Goal: Information Seeking & Learning: Learn about a topic

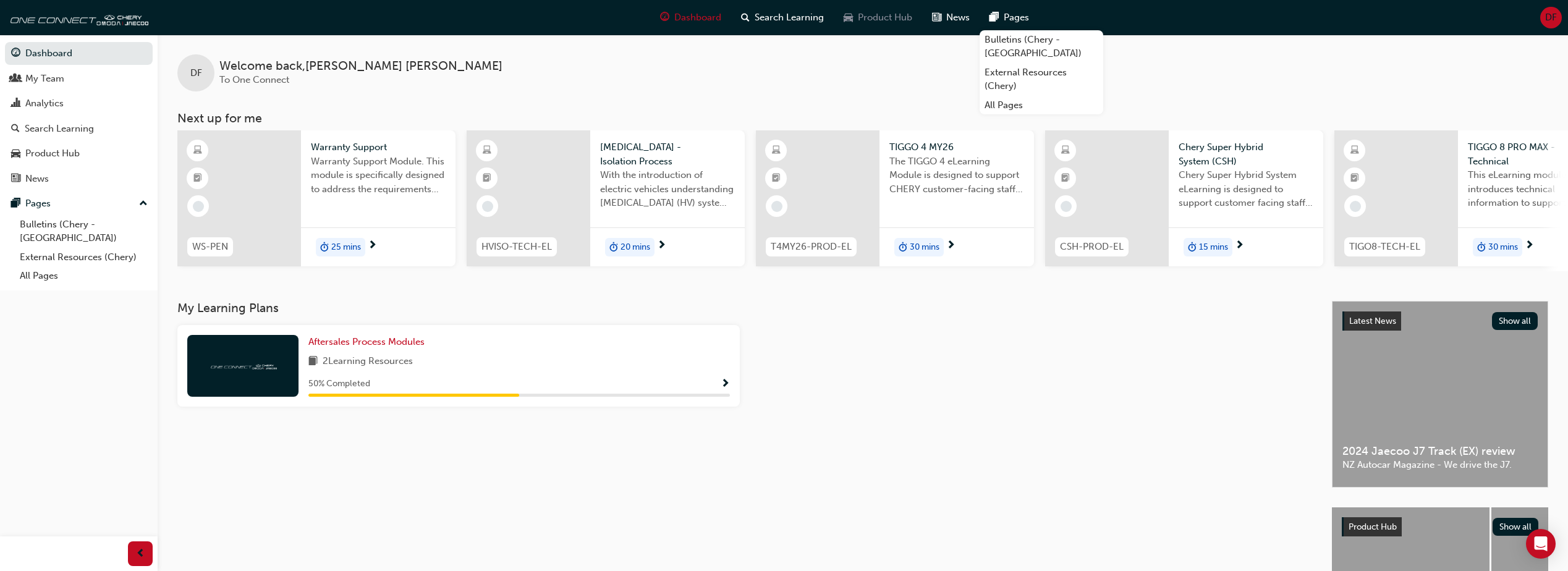
click at [762, 24] on span "Product Hub" at bounding box center [884, 18] width 54 height 14
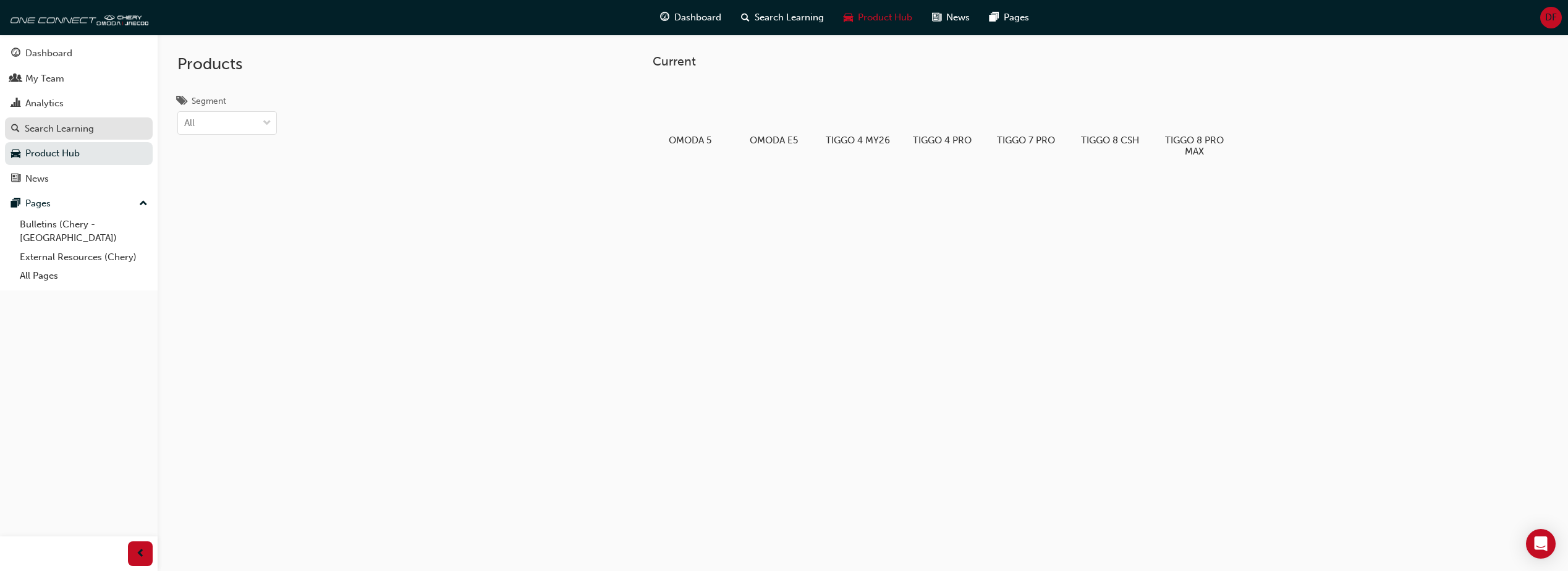
click at [59, 126] on div "Search Learning" at bounding box center [60, 129] width 69 height 14
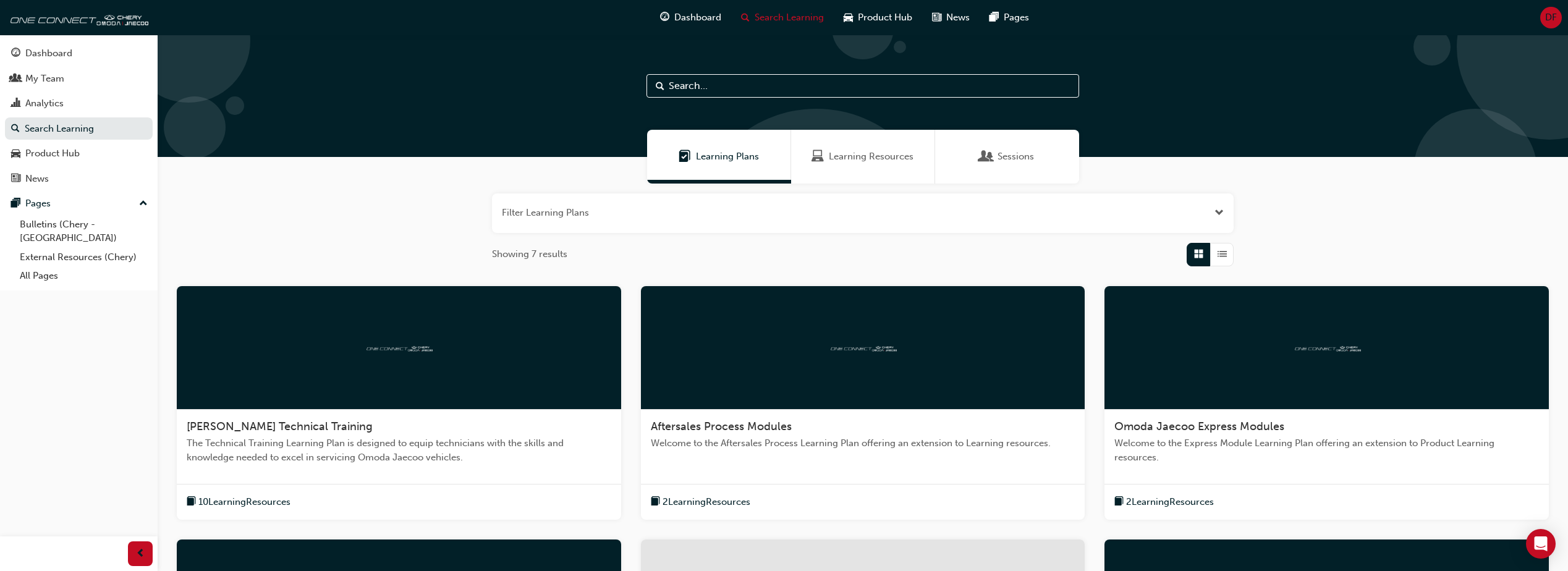
click at [762, 15] on span "DF" at bounding box center [1550, 18] width 12 height 14
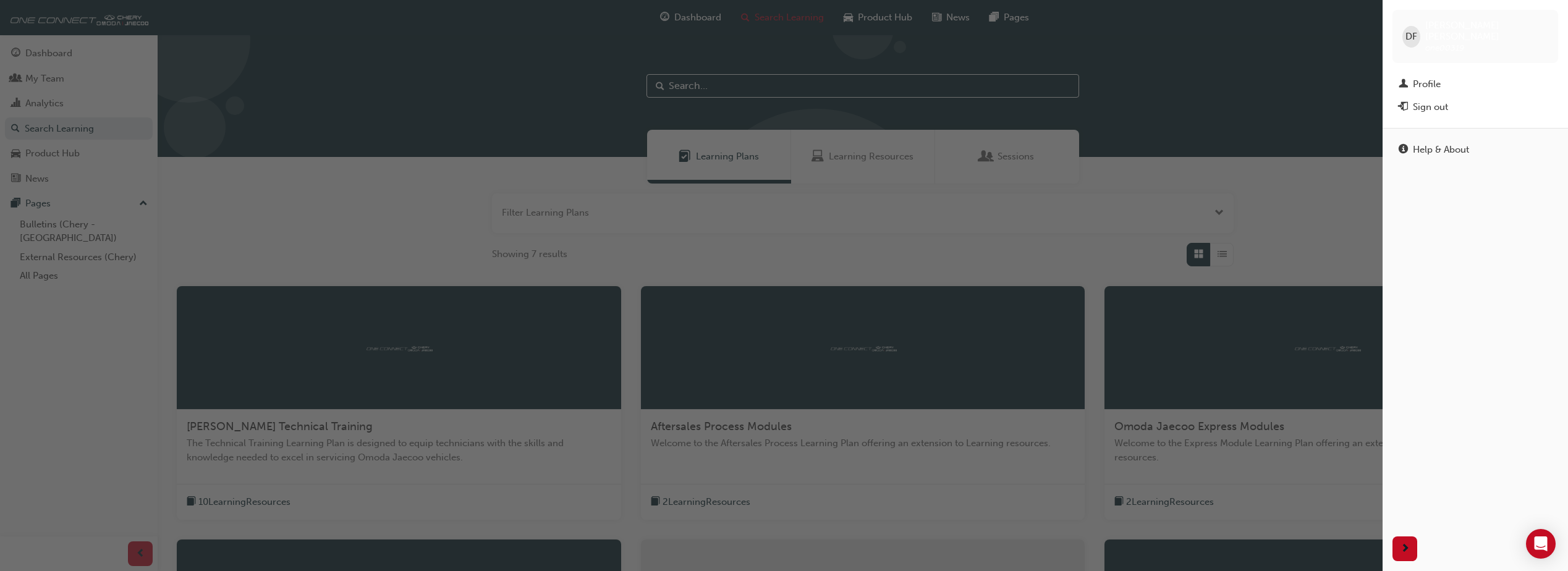
click at [762, 92] on div "button" at bounding box center [691, 285] width 1382 height 571
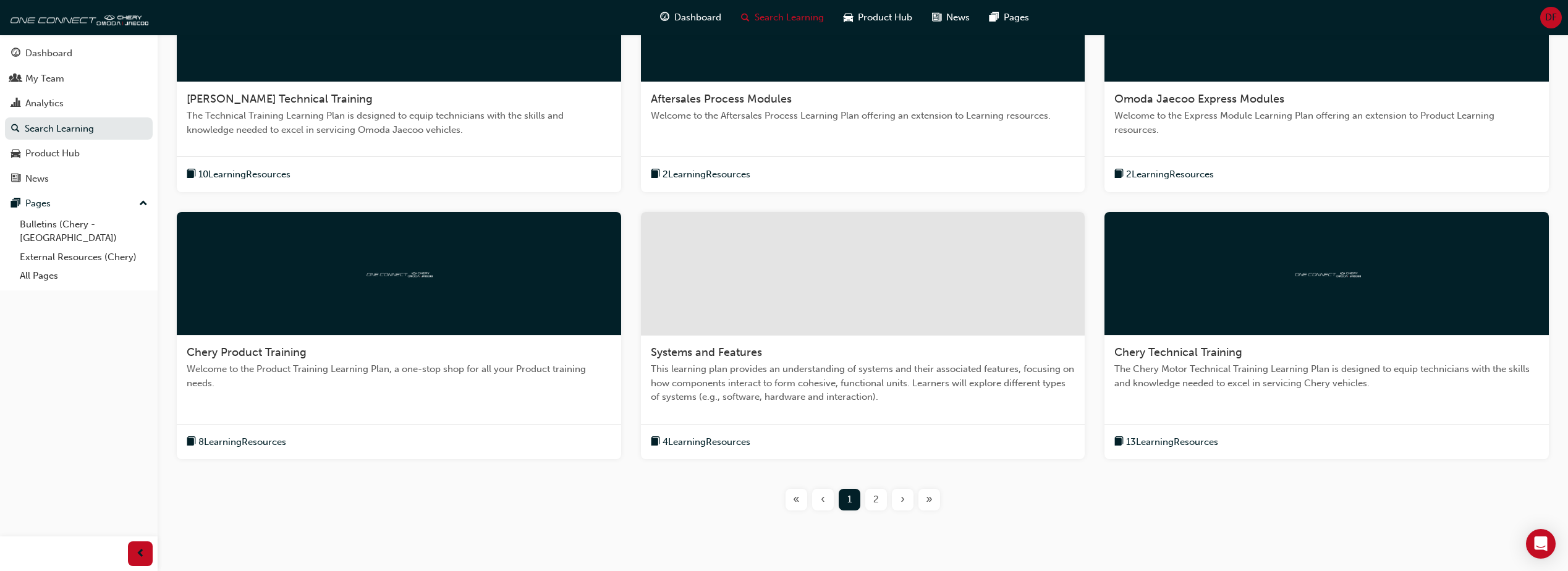
scroll to position [305, 0]
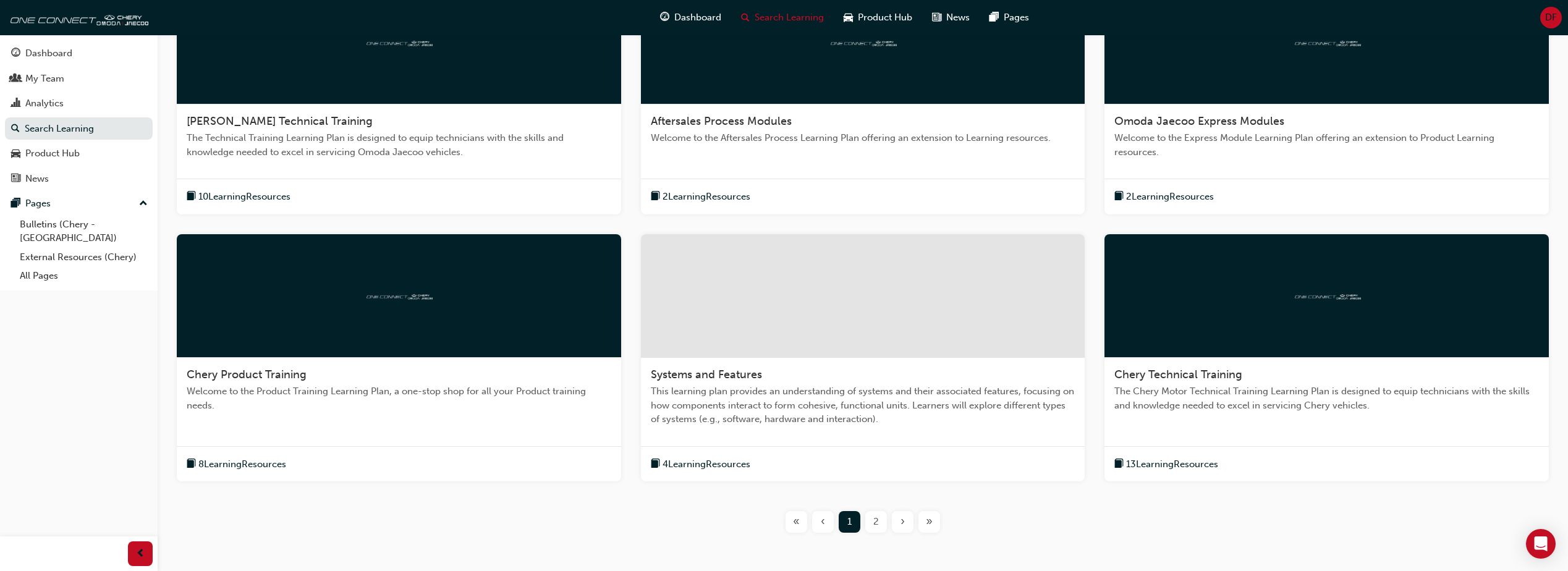
click at [345, 351] on div at bounding box center [399, 296] width 444 height 123
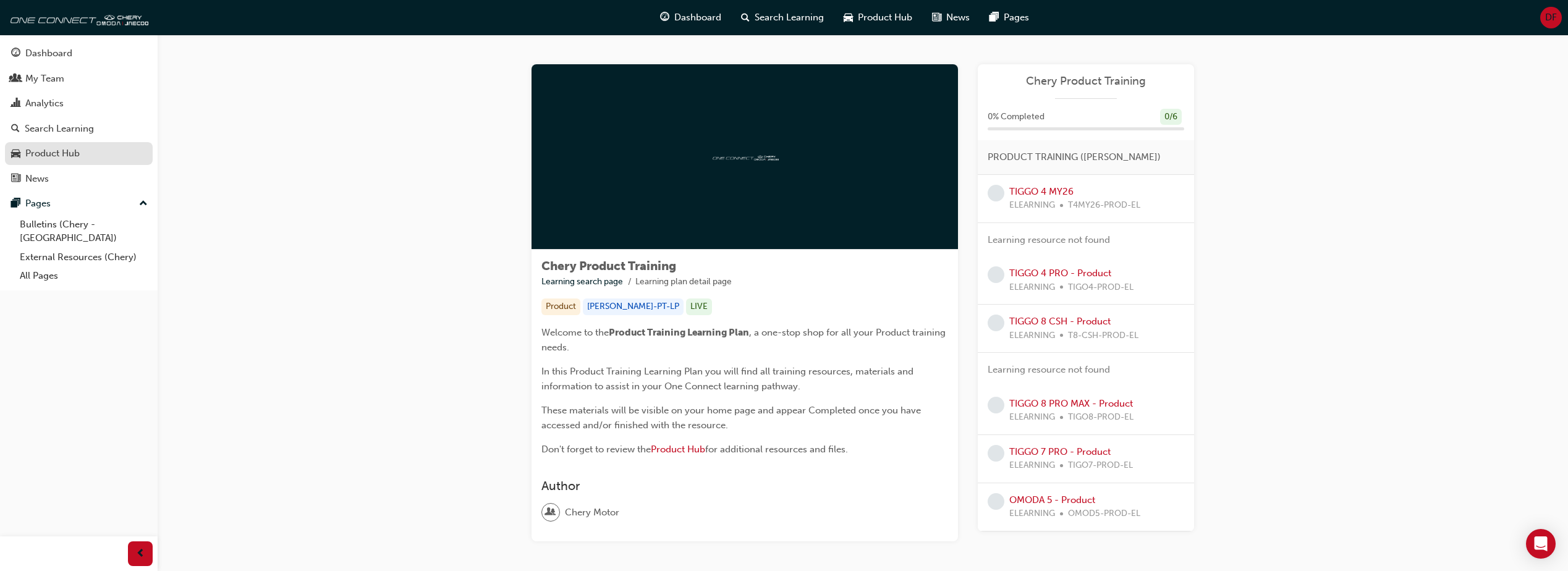
click at [58, 147] on div "Product Hub" at bounding box center [52, 154] width 54 height 14
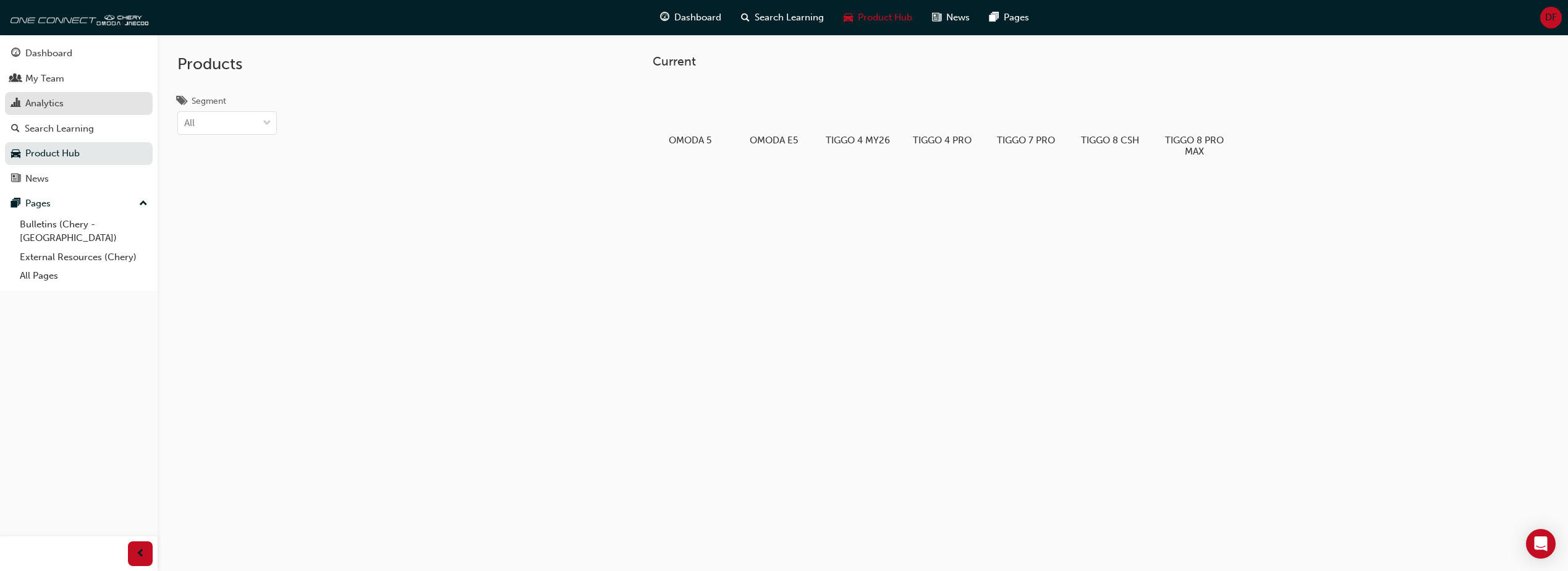
click at [54, 108] on div "Analytics" at bounding box center [44, 104] width 38 height 14
